Goal: Entertainment & Leisure: Consume media (video, audio)

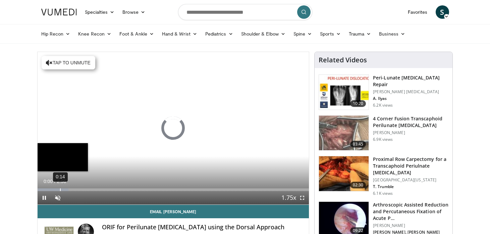
click at [61, 189] on div "0:14" at bounding box center [60, 190] width 1 height 3
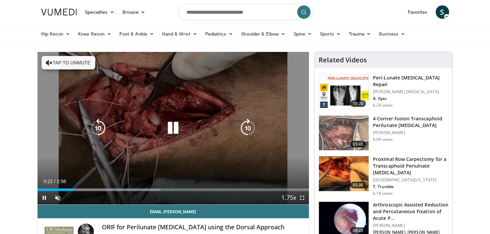
click at [175, 126] on icon "Video Player" at bounding box center [173, 128] width 19 height 19
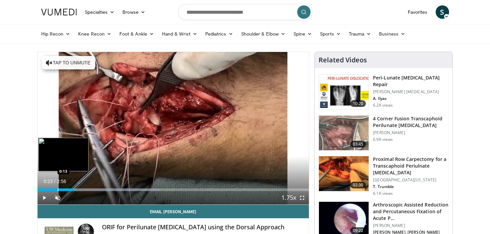
click at [56, 187] on div "Loaded : 45.32% 0:23 0:13" at bounding box center [174, 188] width 272 height 6
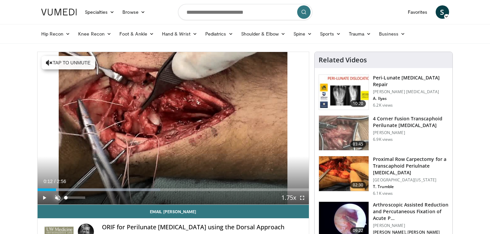
click at [55, 201] on span "Video Player" at bounding box center [57, 197] width 13 height 13
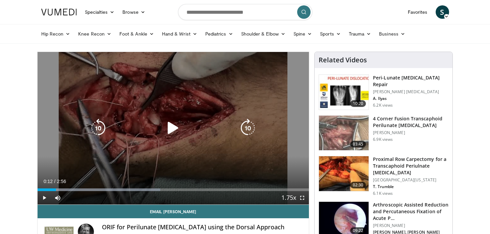
click at [172, 124] on icon "Video Player" at bounding box center [173, 128] width 19 height 19
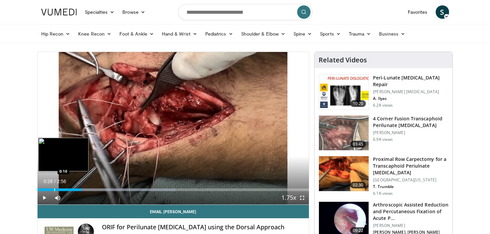
click at [54, 188] on div "Loaded : 50.99% 0:28 0:10" at bounding box center [174, 188] width 272 height 6
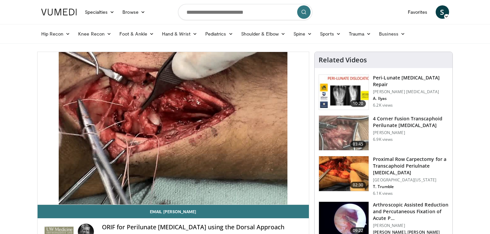
click at [175, 129] on div "10 seconds Tap to unmute" at bounding box center [174, 128] width 272 height 153
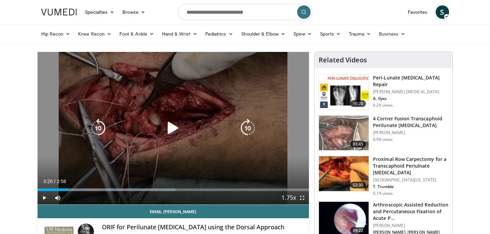
click at [169, 126] on icon "Video Player" at bounding box center [173, 128] width 19 height 19
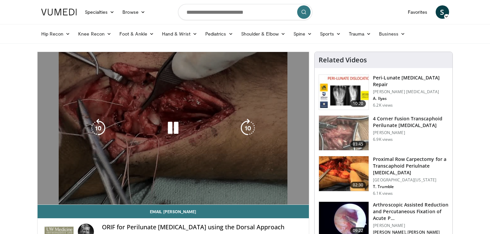
click at [172, 125] on icon "Video Player" at bounding box center [173, 128] width 19 height 19
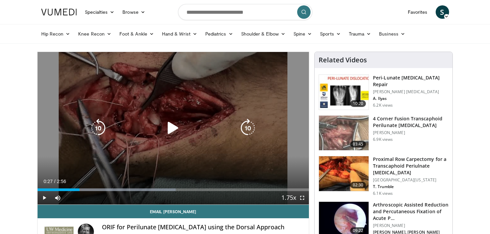
click at [172, 125] on icon "Video Player" at bounding box center [173, 128] width 19 height 19
click at [172, 130] on icon "Video Player" at bounding box center [173, 128] width 19 height 19
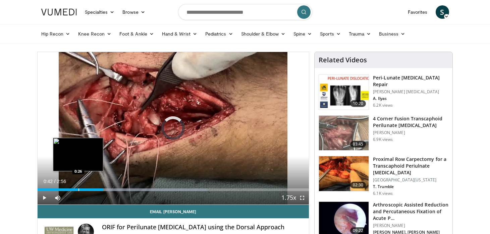
click at [78, 189] on div "Progress Bar" at bounding box center [78, 190] width 1 height 3
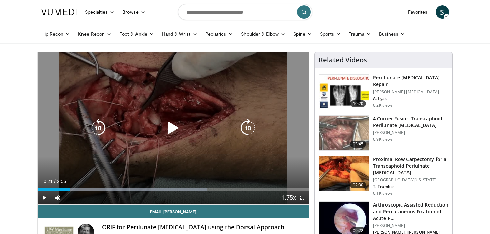
click at [127, 143] on div "10 seconds Tap to unmute" at bounding box center [174, 128] width 272 height 153
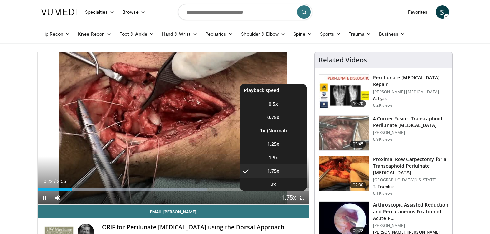
click at [284, 200] on span "Video Player" at bounding box center [288, 198] width 9 height 13
click at [288, 200] on span "Video Player" at bounding box center [288, 198] width 9 height 13
click at [278, 156] on li "1.5x" at bounding box center [273, 157] width 67 height 13
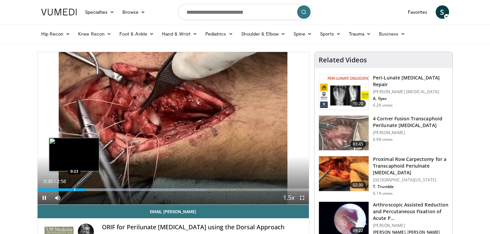
click at [74, 189] on div "Progress Bar" at bounding box center [74, 190] width 1 height 3
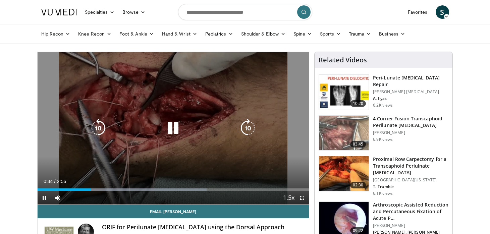
click at [177, 132] on icon "Video Player" at bounding box center [173, 128] width 19 height 19
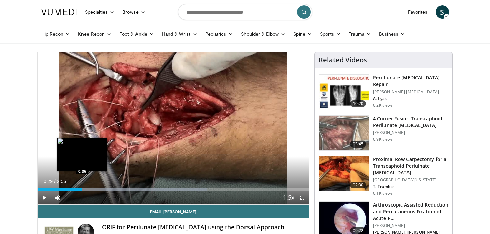
click at [83, 191] on div "Progress Bar" at bounding box center [83, 190] width 1 height 3
click at [75, 191] on div "Loaded : 62.33% 0:24 0:24" at bounding box center [174, 190] width 272 height 3
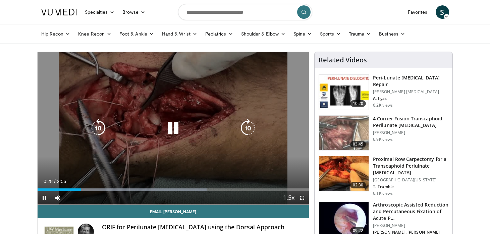
click at [173, 125] on icon "Video Player" at bounding box center [173, 128] width 19 height 19
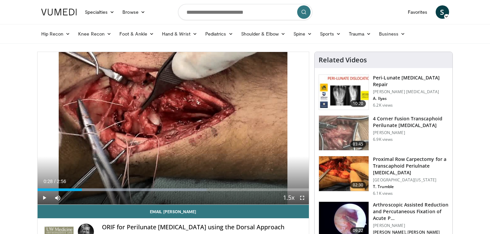
scroll to position [5, 0]
